Goal: Task Accomplishment & Management: Complete application form

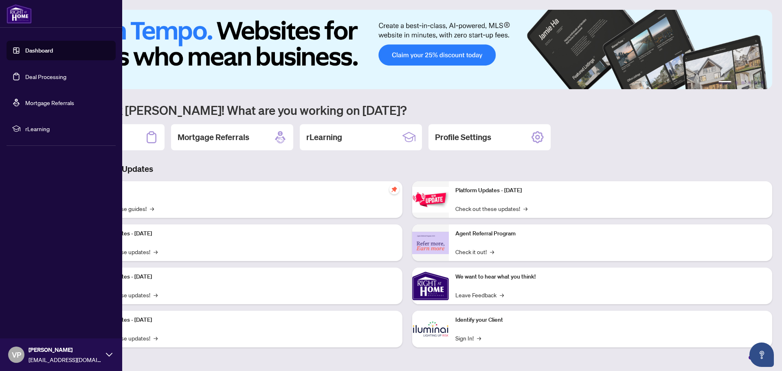
click at [53, 76] on link "Deal Processing" at bounding box center [45, 76] width 41 height 7
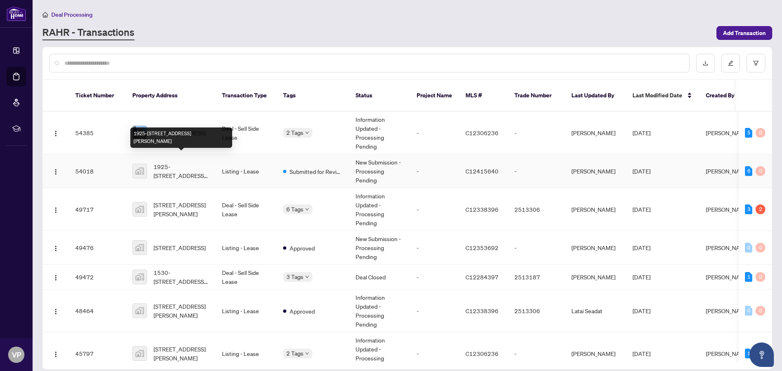
click at [179, 162] on span "1925-[STREET_ADDRESS][PERSON_NAME]" at bounding box center [181, 171] width 55 height 18
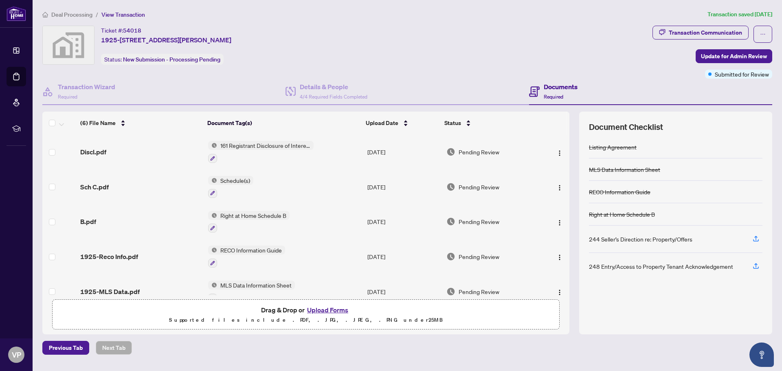
click at [334, 308] on button "Upload Forms" at bounding box center [328, 310] width 46 height 11
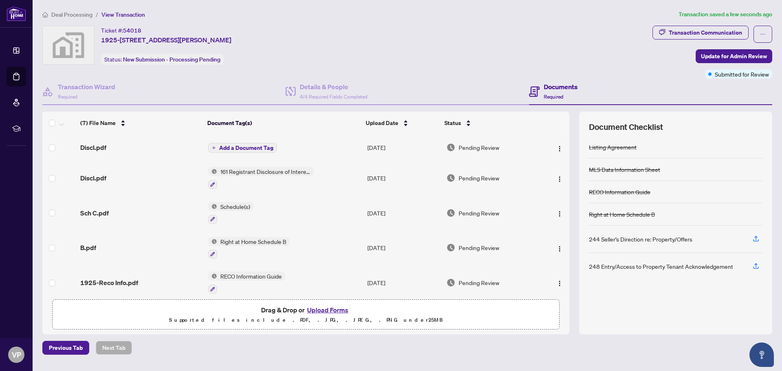
click at [256, 145] on span "Add a Document Tag" at bounding box center [246, 148] width 54 height 6
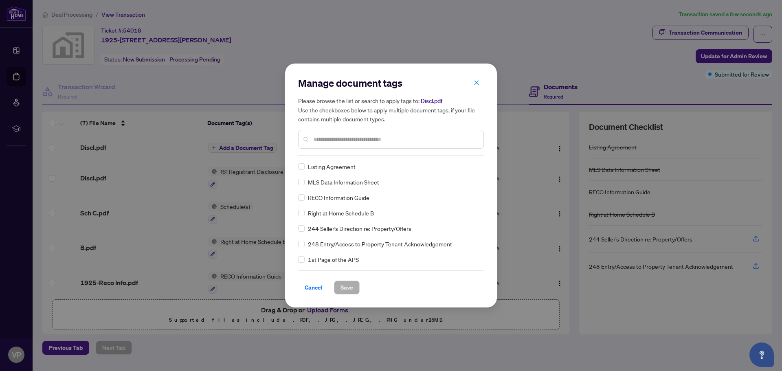
click at [314, 139] on input "text" at bounding box center [395, 139] width 164 height 9
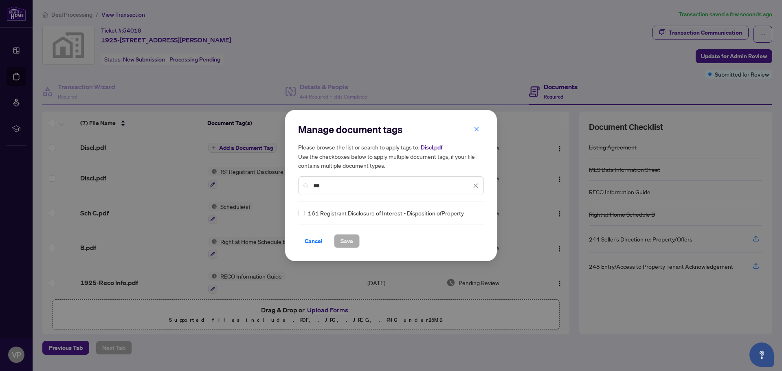
type input "***"
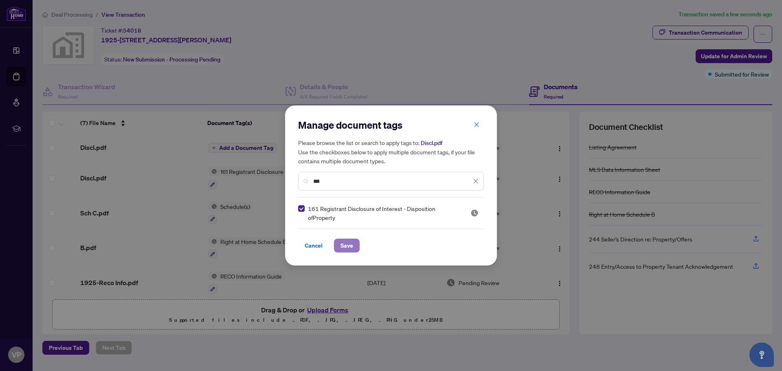
click at [346, 247] on span "Save" at bounding box center [347, 245] width 13 height 13
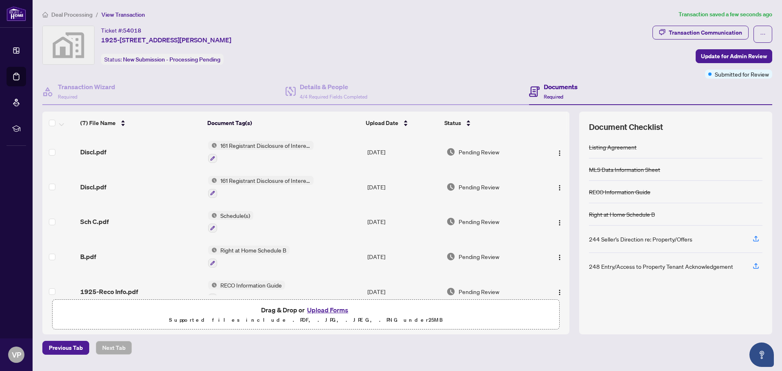
click at [67, 14] on span "Deal Processing" at bounding box center [71, 14] width 41 height 7
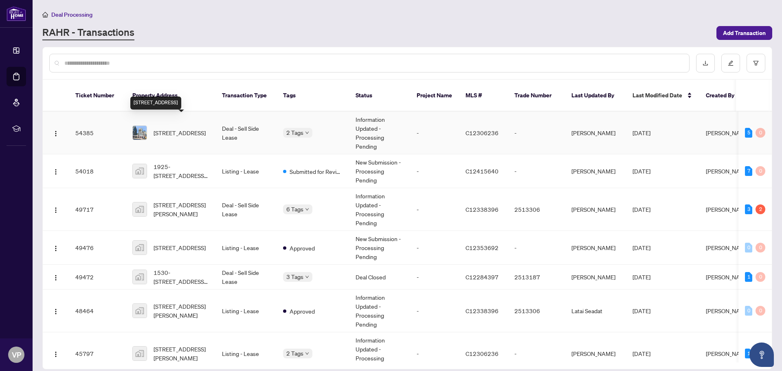
click at [167, 128] on span "[STREET_ADDRESS]" at bounding box center [180, 132] width 52 height 9
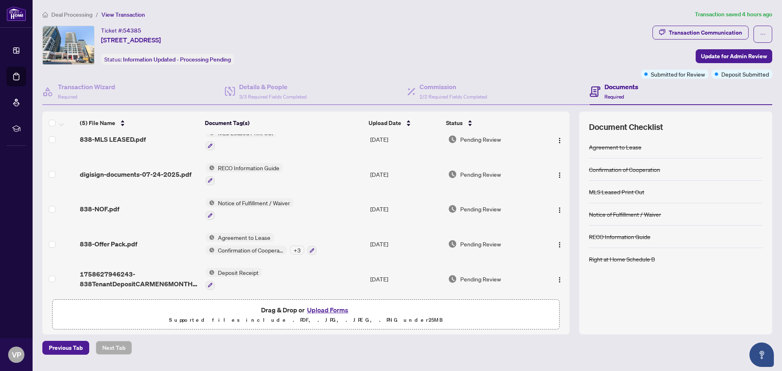
scroll to position [15, 0]
click at [318, 307] on button "Upload Forms" at bounding box center [328, 310] width 46 height 11
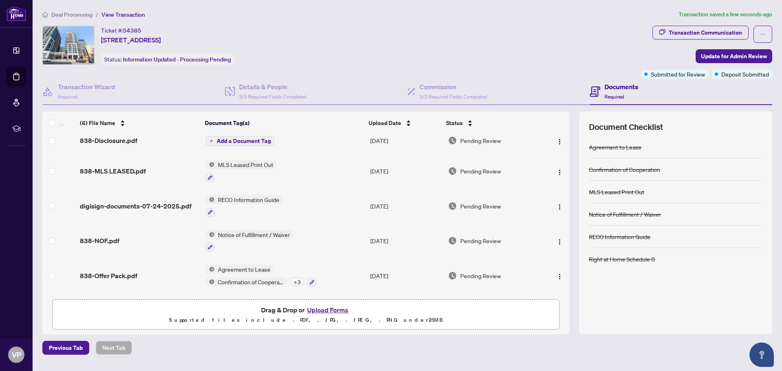
scroll to position [0, 0]
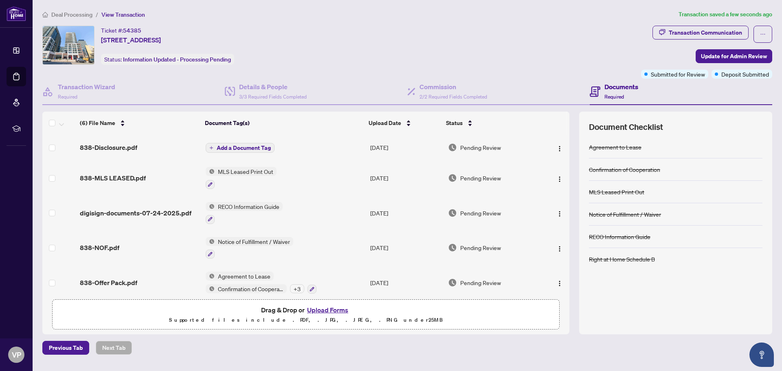
click at [233, 146] on span "Add a Document Tag" at bounding box center [244, 148] width 54 height 6
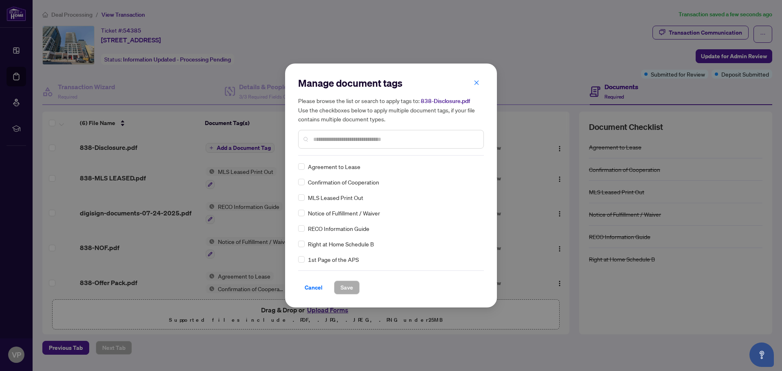
click at [317, 139] on input "text" at bounding box center [395, 139] width 164 height 9
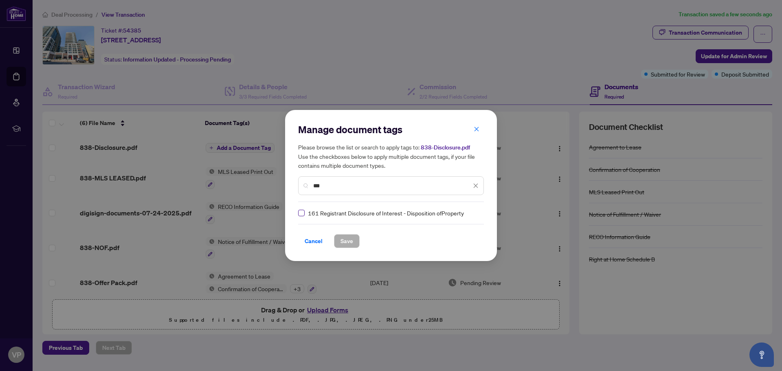
type input "***"
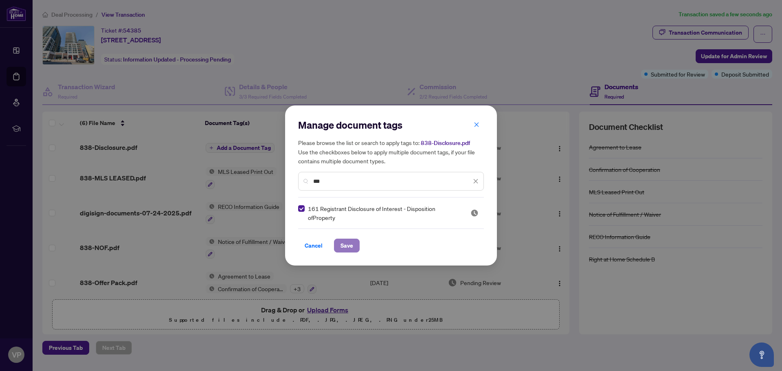
click at [348, 244] on span "Save" at bounding box center [347, 245] width 13 height 13
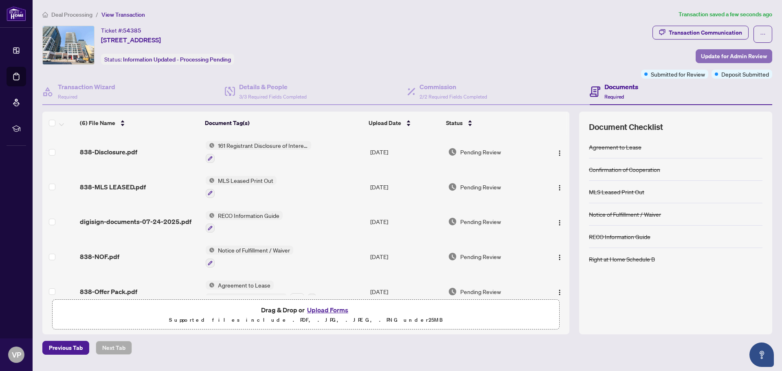
click at [721, 55] on span "Update for Admin Review" at bounding box center [734, 56] width 66 height 13
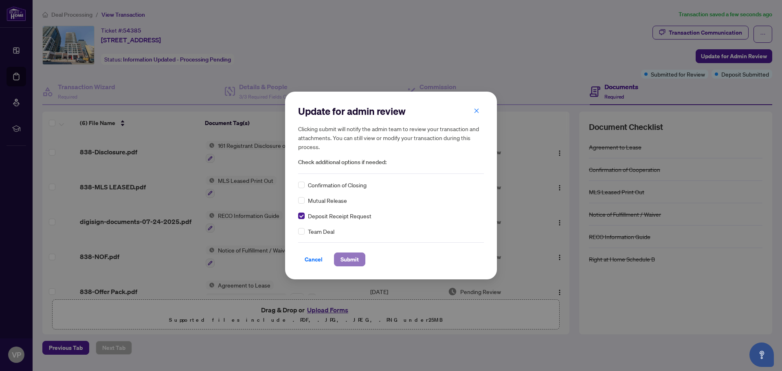
click at [354, 258] on span "Submit" at bounding box center [350, 259] width 18 height 13
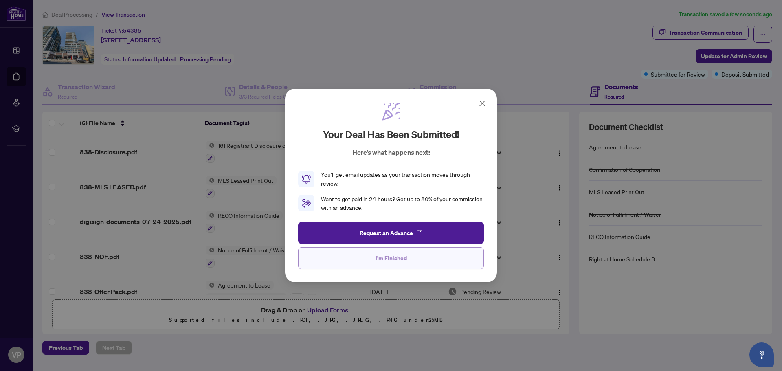
click at [379, 259] on span "I'm Finished" at bounding box center [391, 258] width 31 height 13
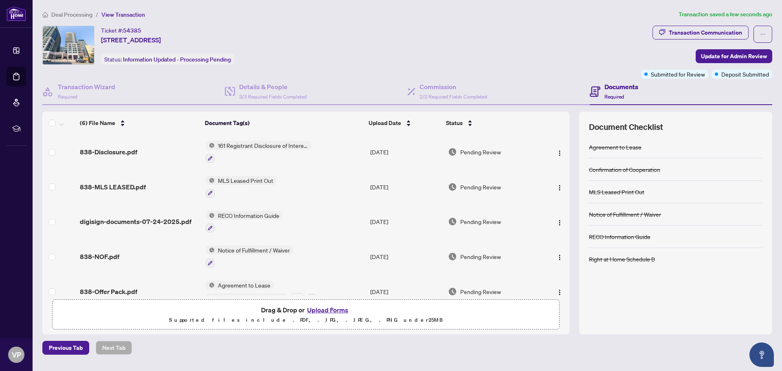
click at [68, 12] on span "Deal Processing" at bounding box center [71, 14] width 41 height 7
